Goal: Task Accomplishment & Management: Use online tool/utility

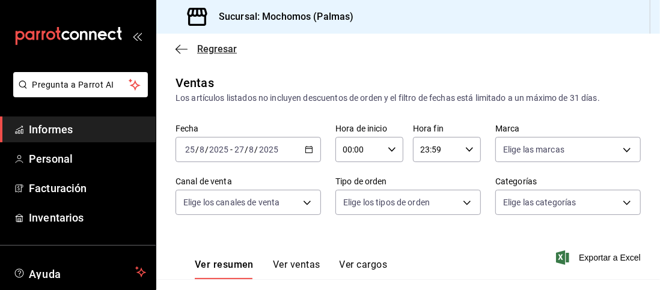
scroll to position [116, 0]
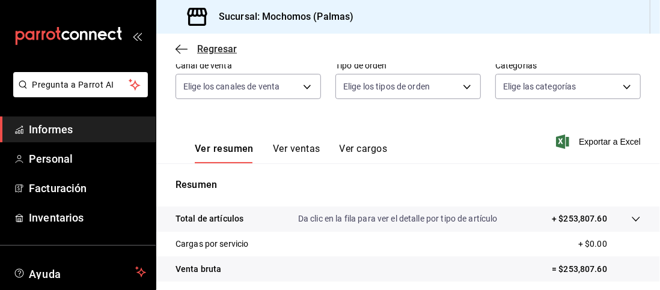
click at [176, 46] on icon "button" at bounding box center [182, 49] width 12 height 11
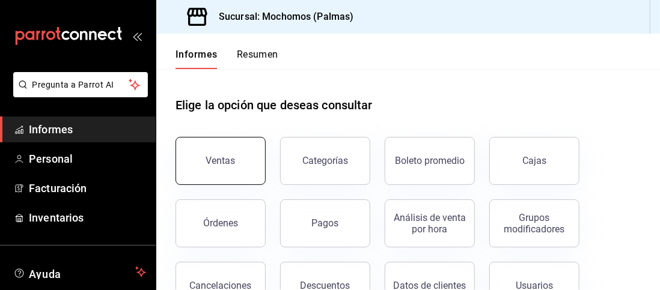
click at [231, 157] on font "Ventas" at bounding box center [220, 160] width 29 height 11
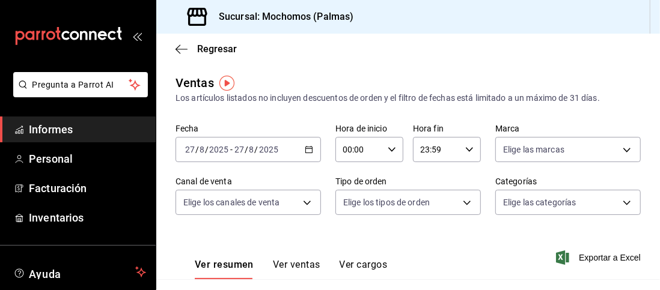
click at [307, 150] on icon "button" at bounding box center [309, 149] width 8 height 8
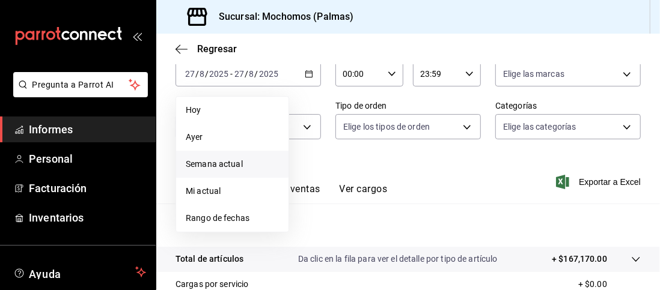
scroll to position [76, 0]
click at [230, 222] on font "Rango de fechas" at bounding box center [218, 218] width 64 height 10
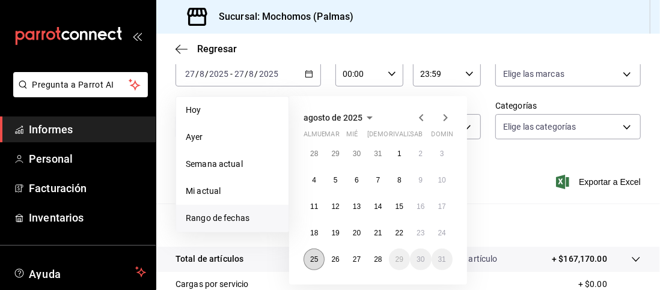
click at [314, 261] on font "25" at bounding box center [314, 259] width 8 height 8
click at [382, 262] on button "28" at bounding box center [377, 260] width 21 height 22
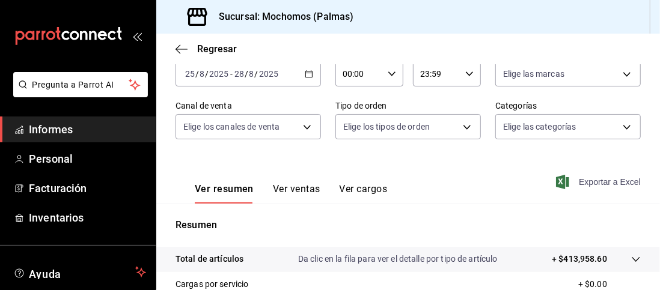
click at [582, 183] on font "Exportar a Excel" at bounding box center [610, 182] width 62 height 10
